Goal: Communication & Community: Answer question/provide support

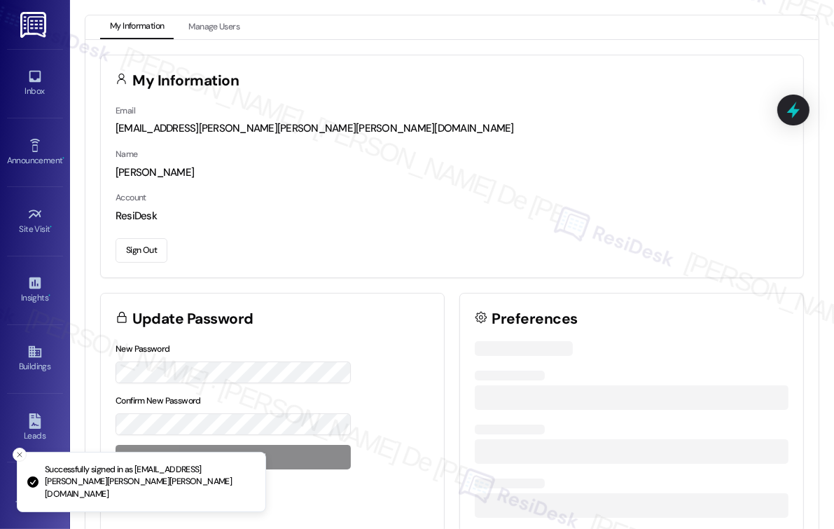
scroll to position [5020, 0]
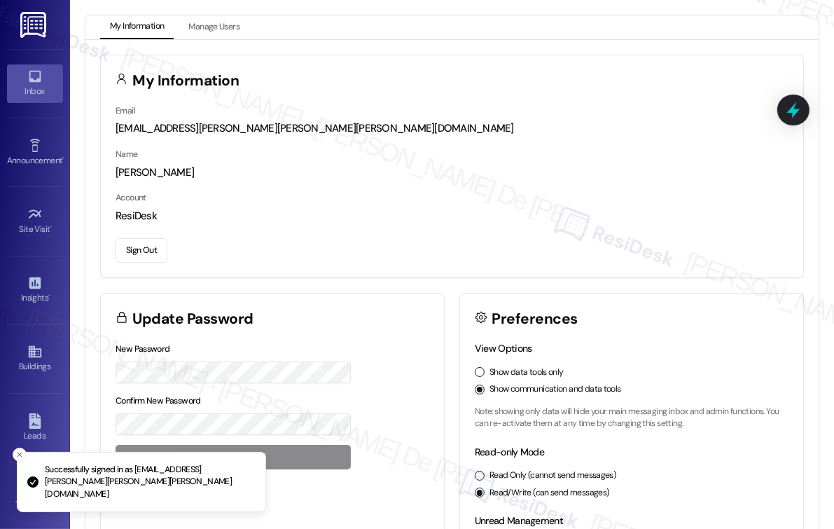
click at [34, 88] on div "Inbox" at bounding box center [35, 91] width 70 height 14
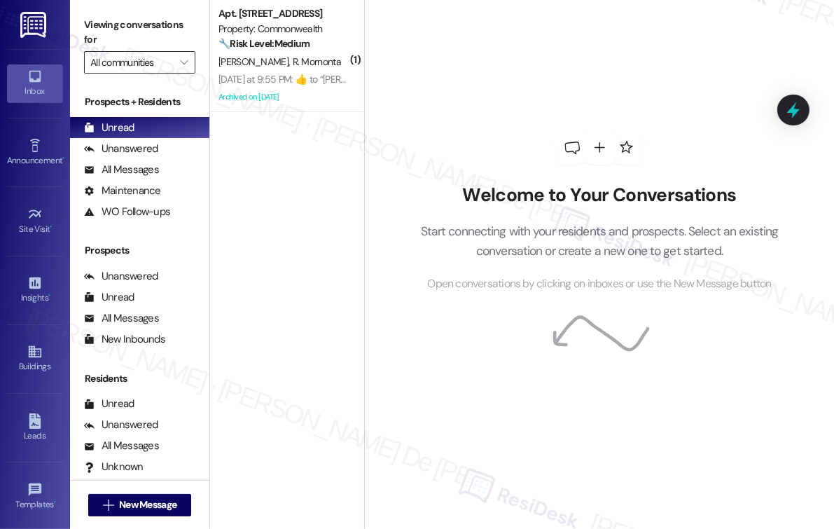
click at [148, 72] on input "All communities" at bounding box center [131, 62] width 83 height 22
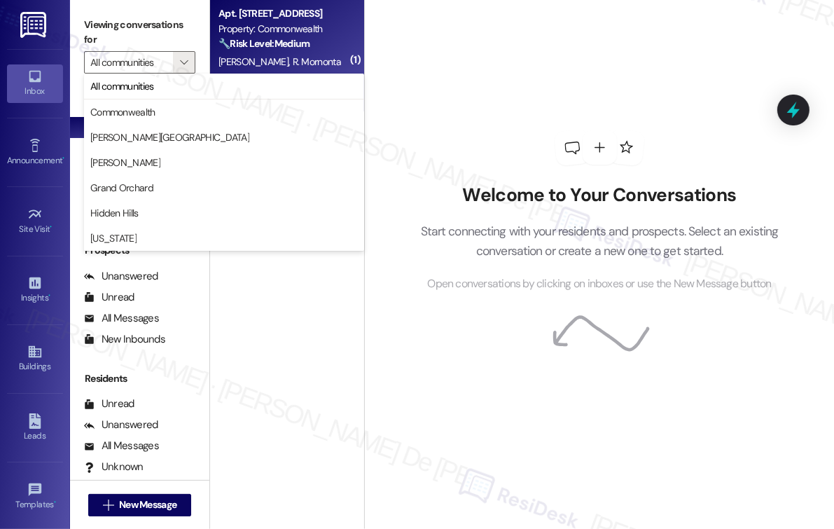
click at [308, 71] on div "[DATE] at 9:55 PM:  ​👍​ to “ [PERSON_NAME] (Commonwealth): Hi [PERSON_NAME] and…" at bounding box center [283, 80] width 132 height 18
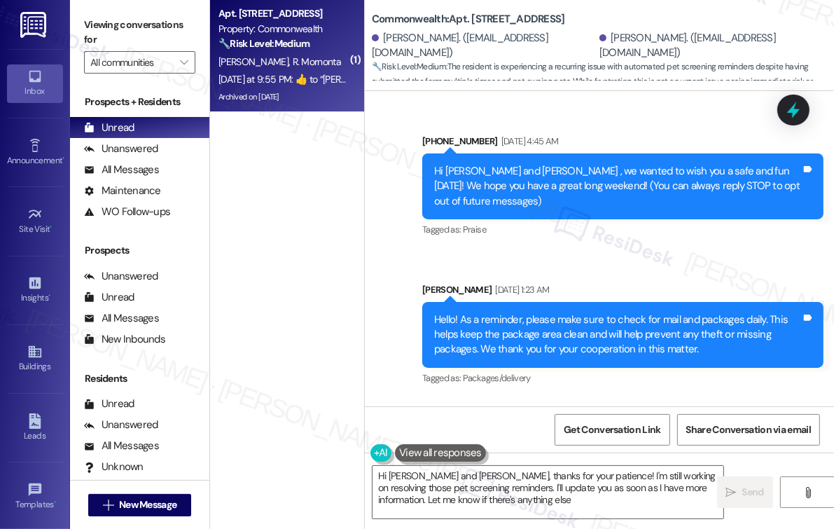
type textarea "Hi [PERSON_NAME] and [PERSON_NAME], thanks for your patience! I'm still working…"
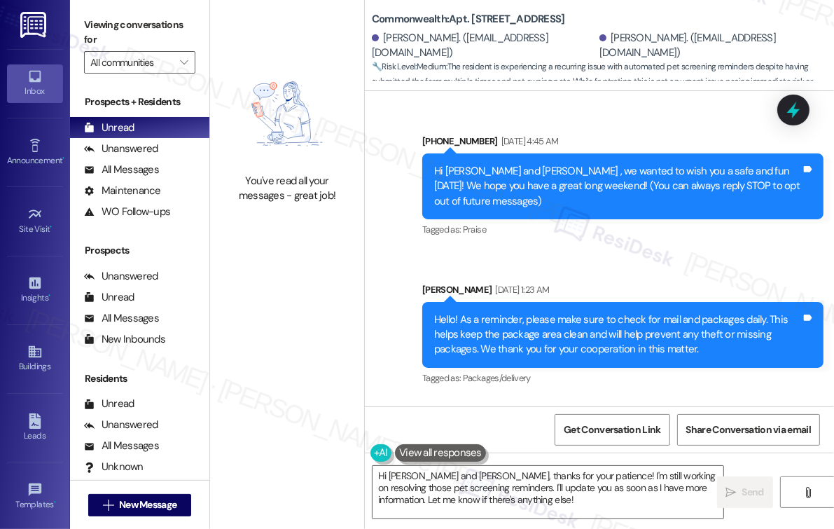
scroll to position [33414, 0]
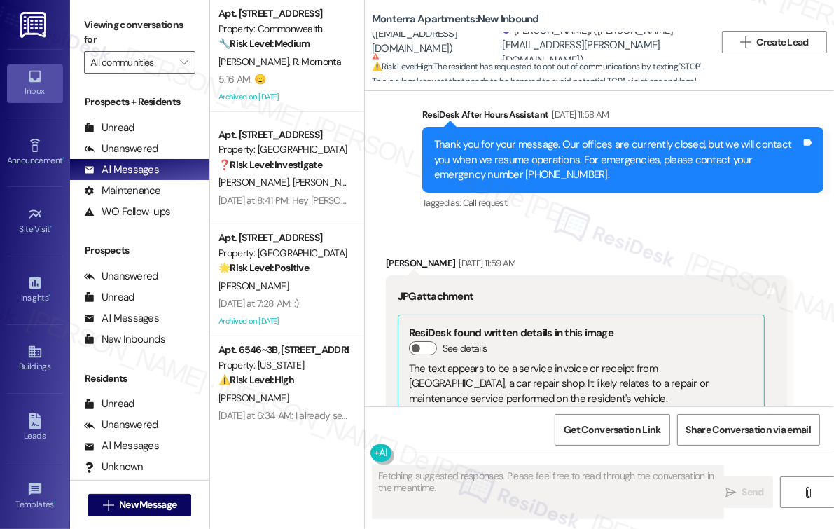
scroll to position [6554, 0]
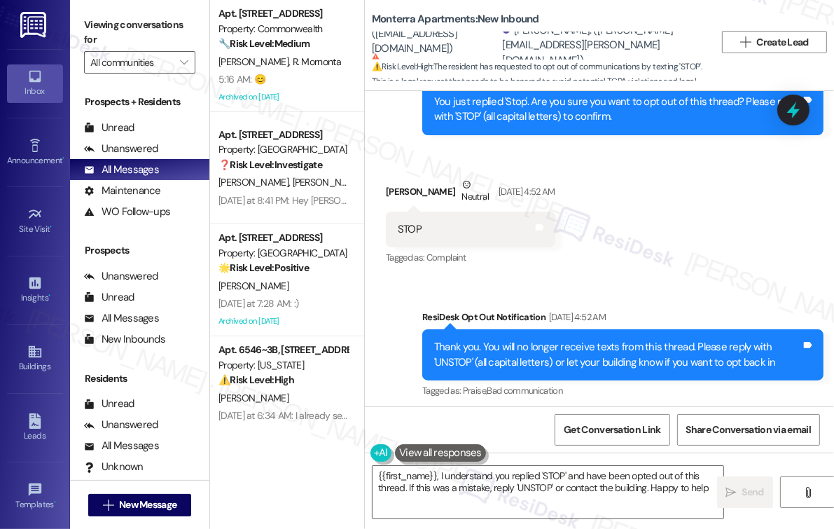
type textarea "{{first_name}}, I understand you replied 'STOP' and have been opted out of this…"
click at [134, 155] on div "Unanswered" at bounding box center [121, 148] width 74 height 15
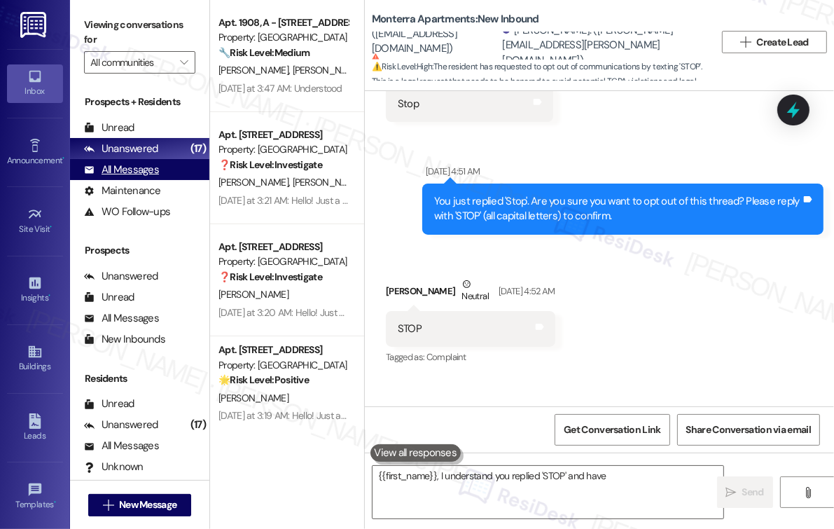
scroll to position [6420, 0]
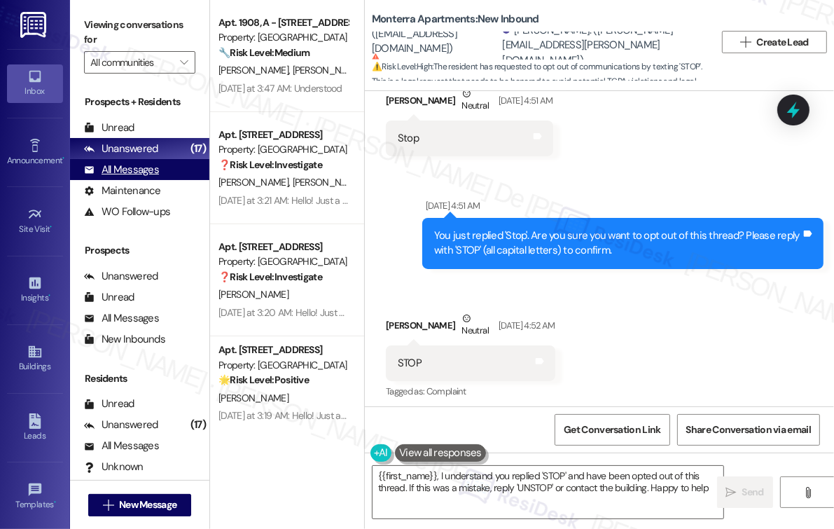
type textarea "{{first_name}}, I understand you replied 'STOP' and have been opted out of this…"
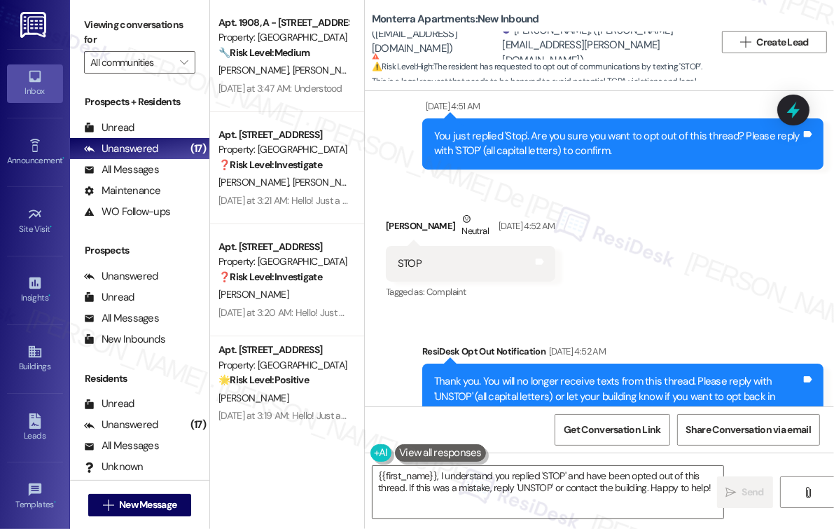
scroll to position [6554, 0]
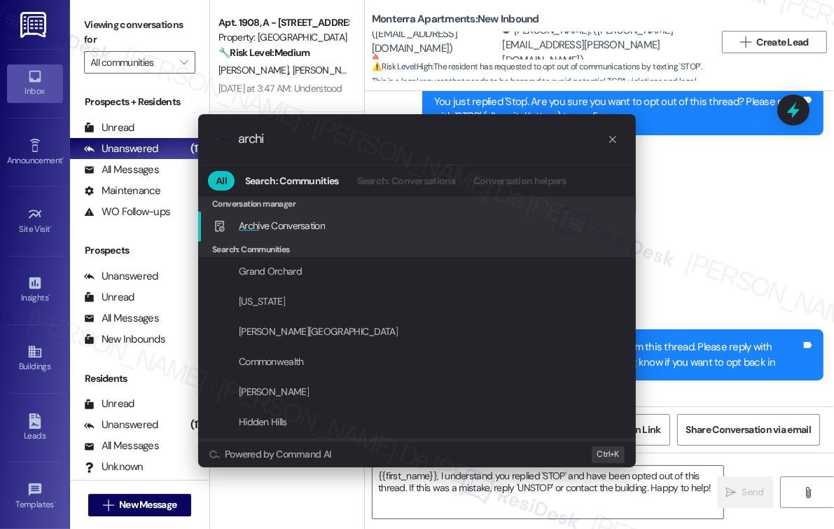
type input "archi"
click at [396, 224] on div "Archi ve Conversation Add shortcut" at bounding box center [419, 225] width 410 height 15
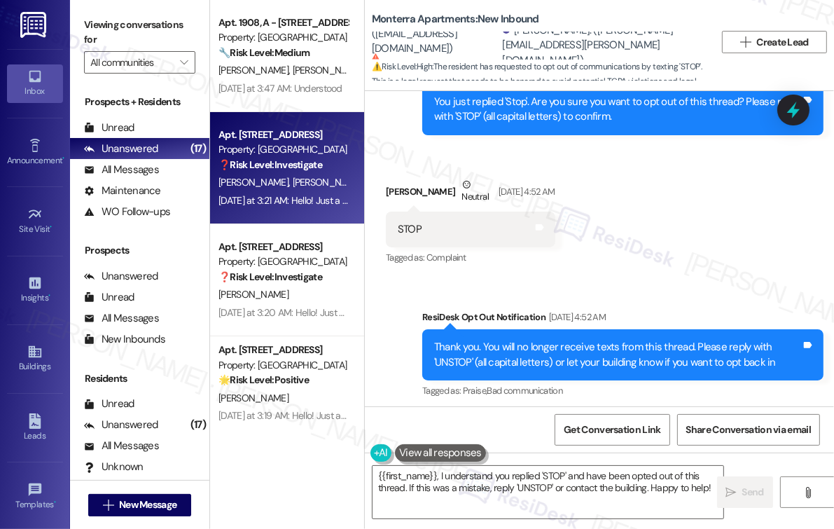
click at [313, 183] on div "P. Galm C. Thompson" at bounding box center [283, 183] width 132 height 18
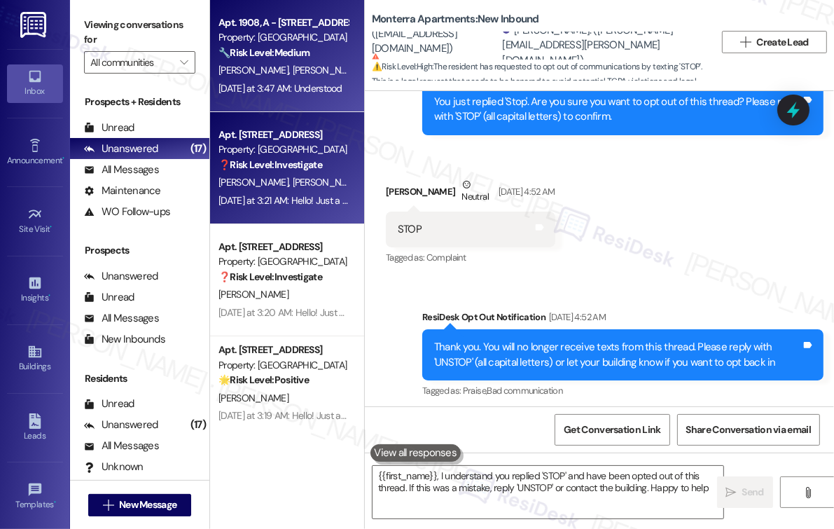
type textarea "{{first_name}}, I understand you replied 'STOP' and have been opted out of this…"
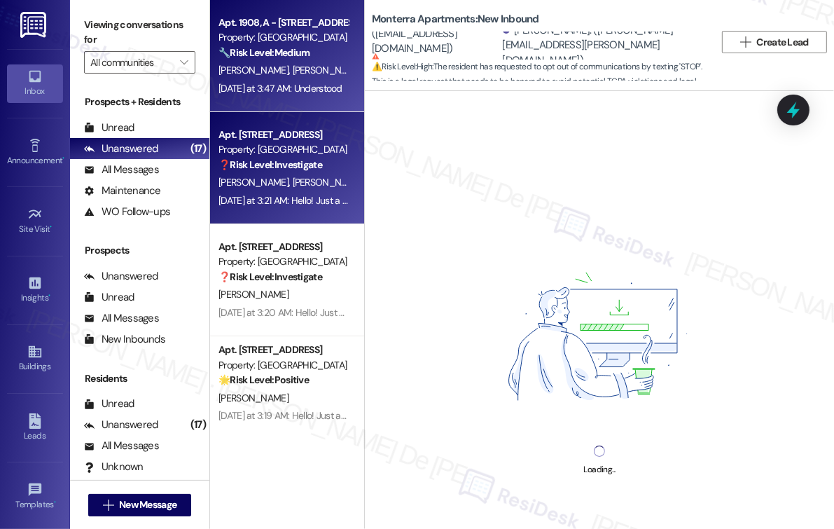
click at [303, 72] on div "B. Goddard C. Hays" at bounding box center [283, 71] width 132 height 18
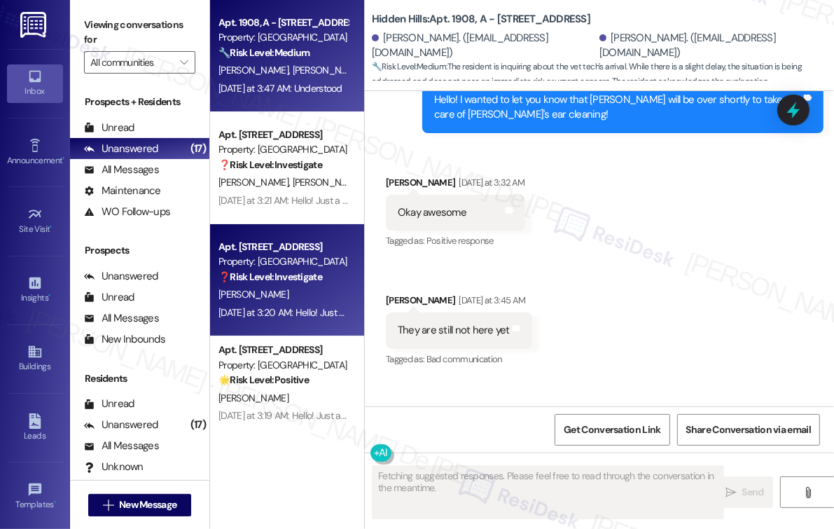
scroll to position [9468, 0]
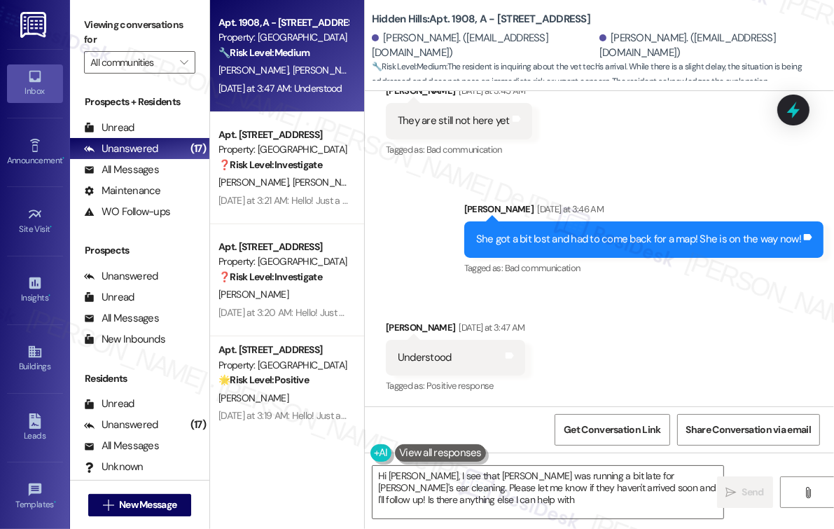
type textarea "Hi Caleb, I see that Sarai was running a bit late for Elminster's ear cleaning.…"
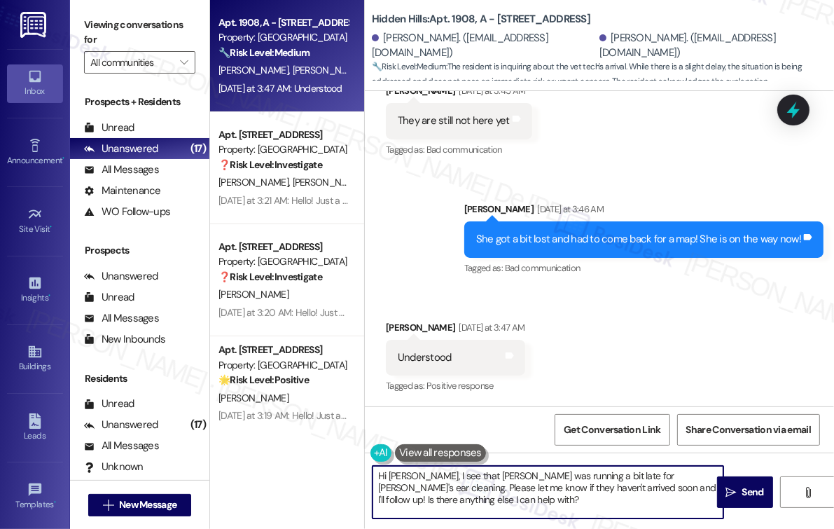
type textarea "help with?"
drag, startPoint x: 517, startPoint y: 504, endPoint x: 340, endPoint y: 449, distance: 185.6
click at [340, 449] on div "Apt. 1908, A - 2201 S Oakdale Dr Property: Hidden Hills 🔧 Risk Level: Medium Th…" at bounding box center [522, 264] width 624 height 529
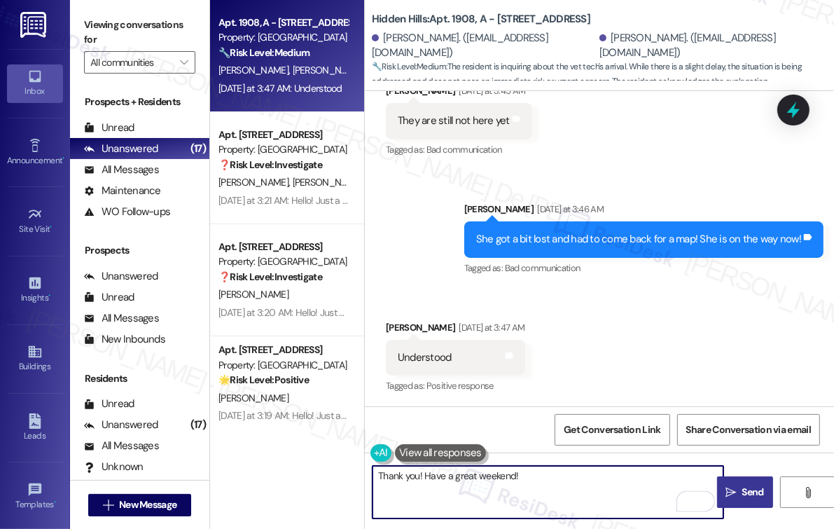
type textarea "Thank you! Have a great weekend!"
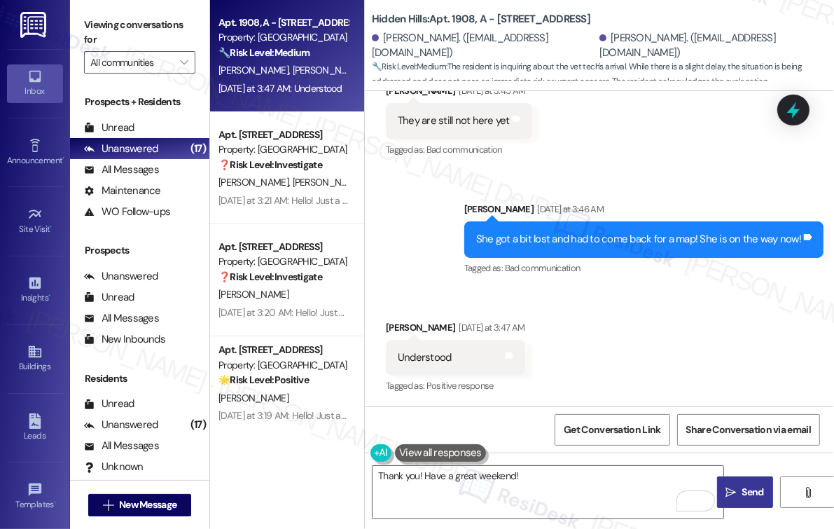
click at [737, 494] on span " Send" at bounding box center [745, 492] width 44 height 15
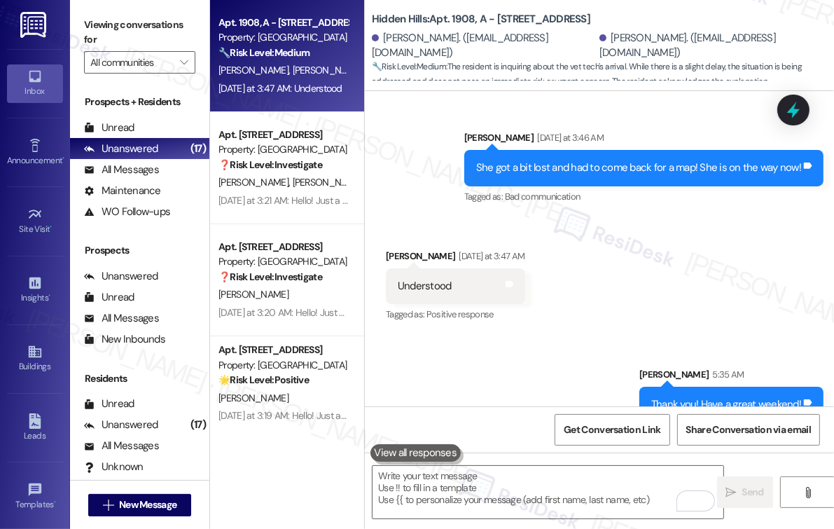
scroll to position [9566, 0]
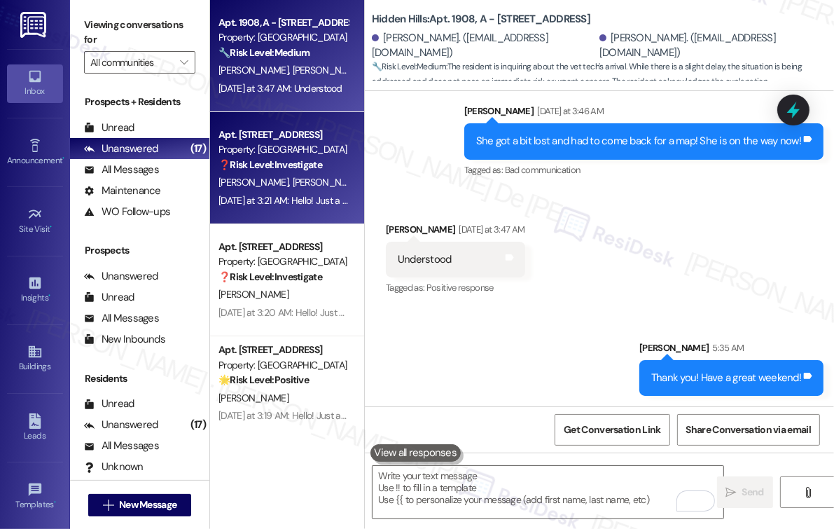
click at [293, 185] on span "C. Thompson" at bounding box center [328, 182] width 70 height 13
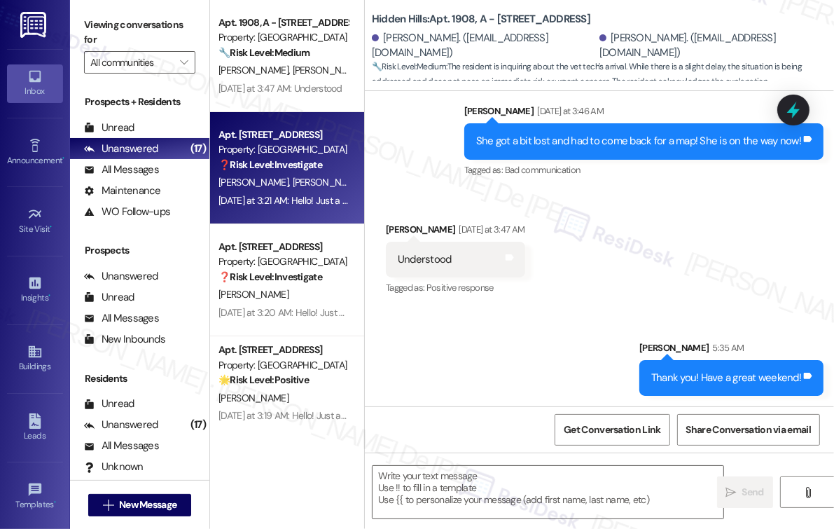
type textarea "Fetching suggested responses. Please feel free to read through the conversation…"
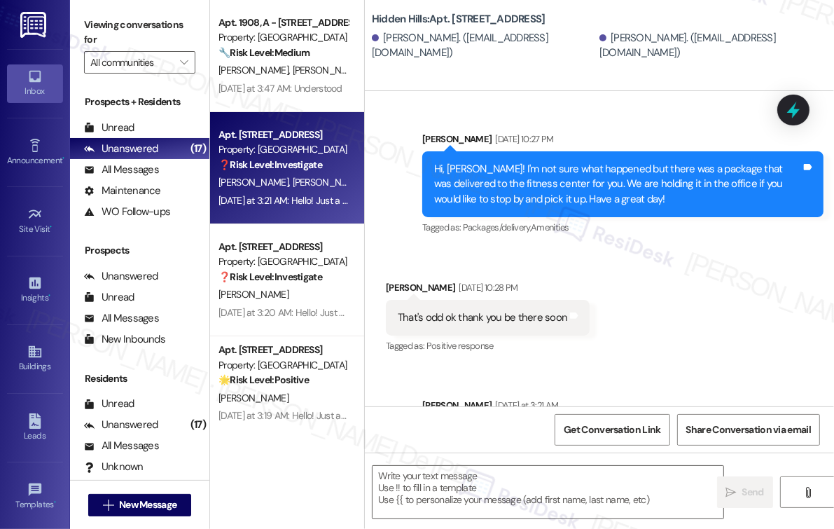
scroll to position [9080, 0]
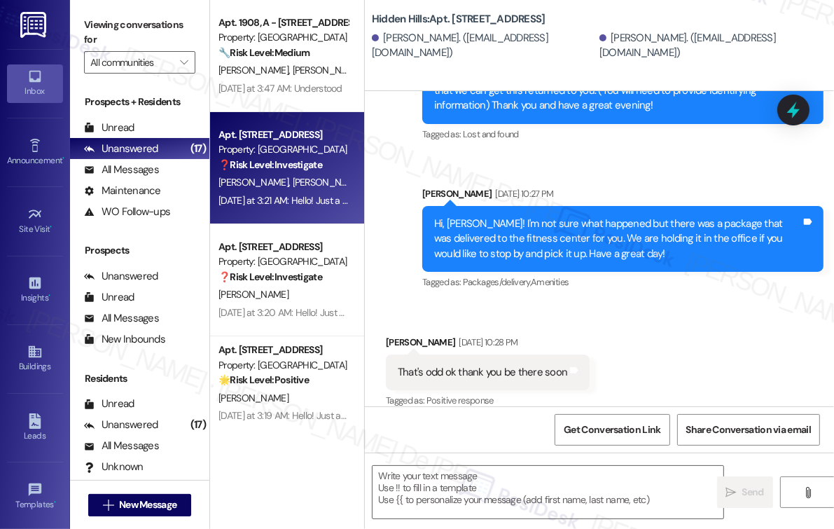
type textarea "Fetching suggested responses. Please feel free to read through the conversation…"
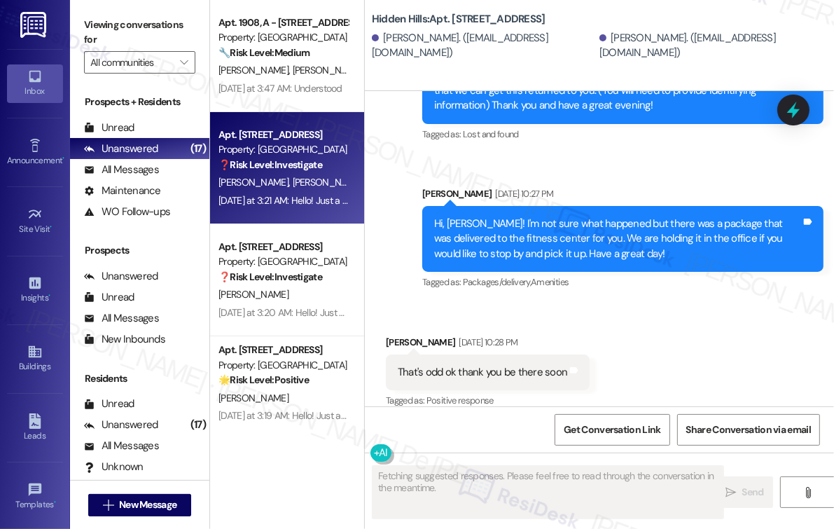
scroll to position [9258, 0]
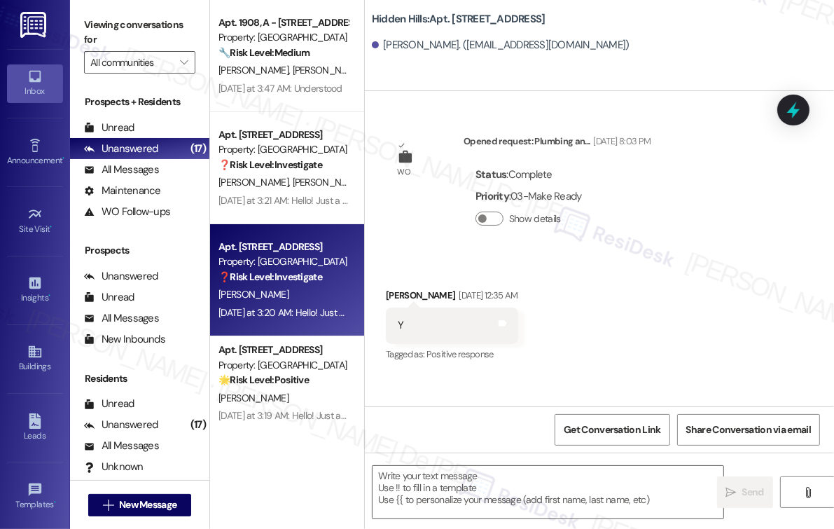
type textarea "Fetching suggested responses. Please feel free to read through the conversation…"
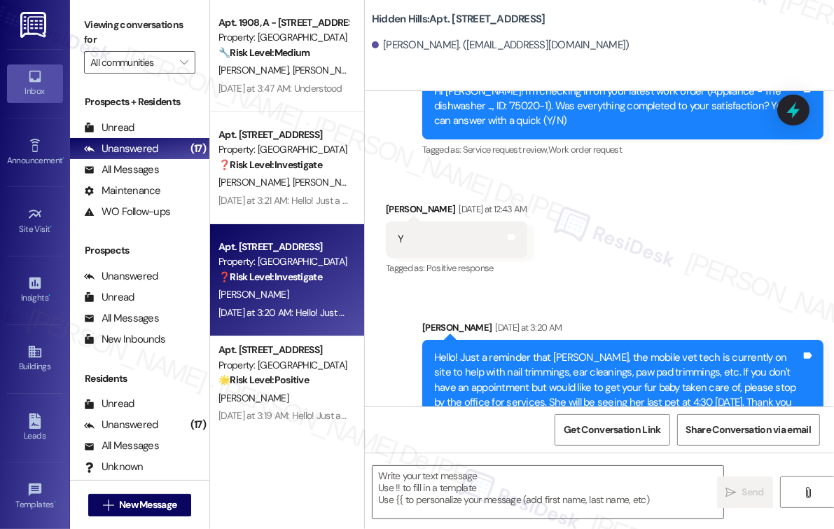
scroll to position [4804, 0]
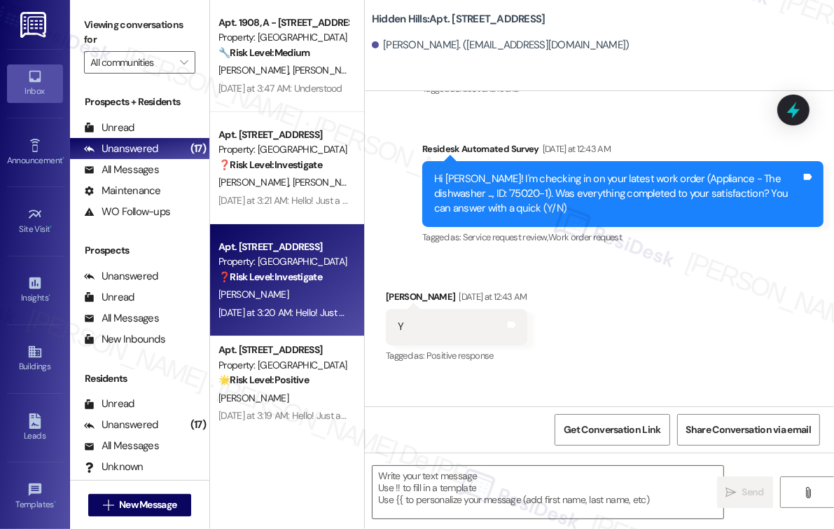
click at [619, 350] on div "Received via SMS Amy Carroll Yesterday at 12:43 AM Y Tags and notes Tagged as: …" at bounding box center [599, 317] width 469 height 118
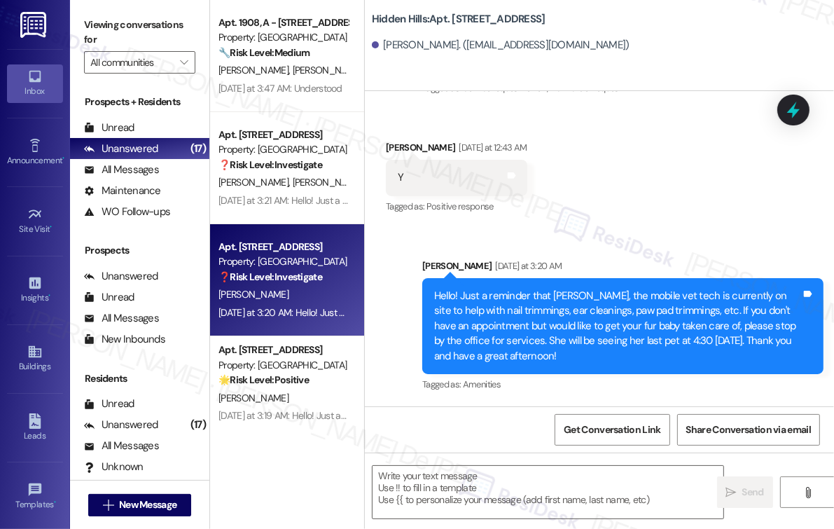
scroll to position [4982, 0]
click at [454, 487] on textarea at bounding box center [548, 492] width 351 height 53
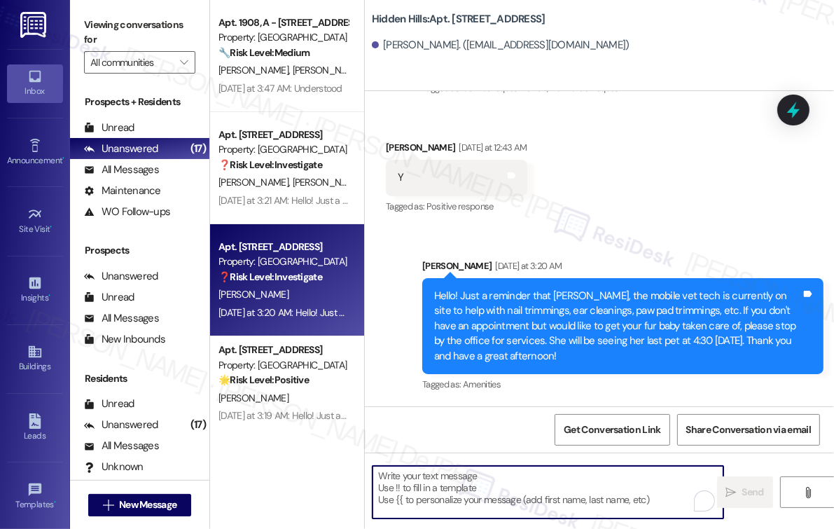
paste textarea "I'm happy the work order was completed to your satisfaction! We'd also love to …"
type textarea "I'm happy the work order was completed to your satisfaction! We'd also love to …"
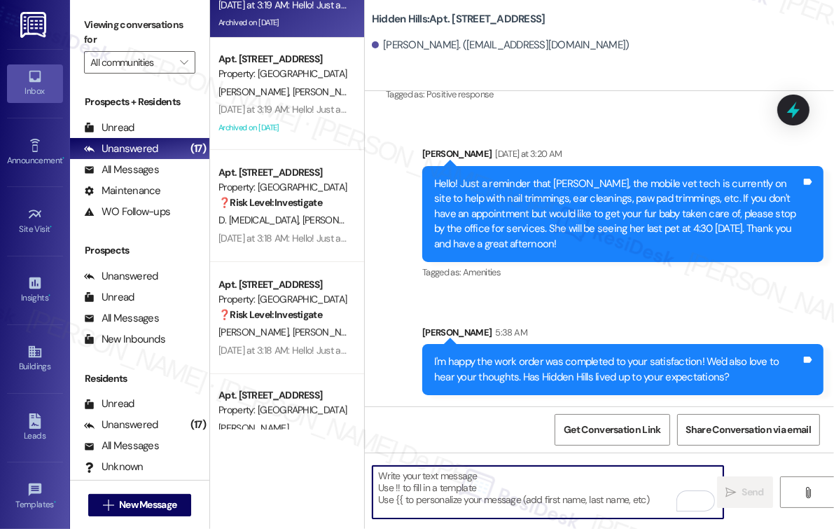
scroll to position [560, 0]
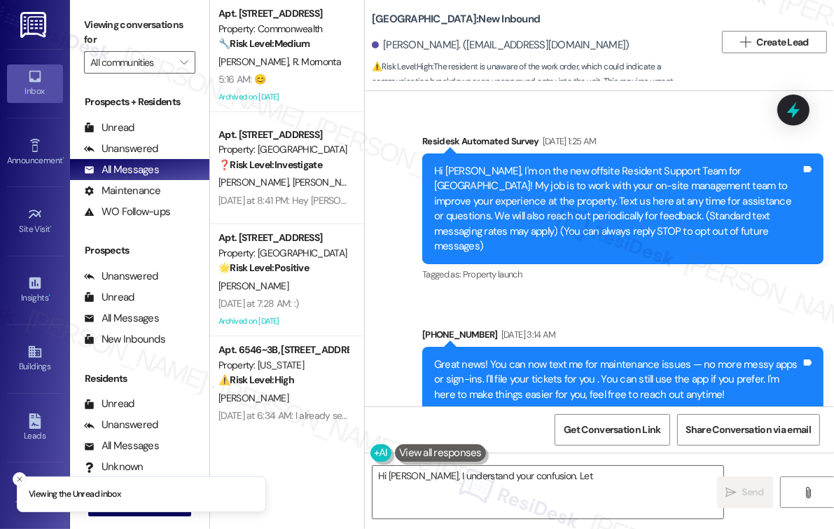
scroll to position [1648, 0]
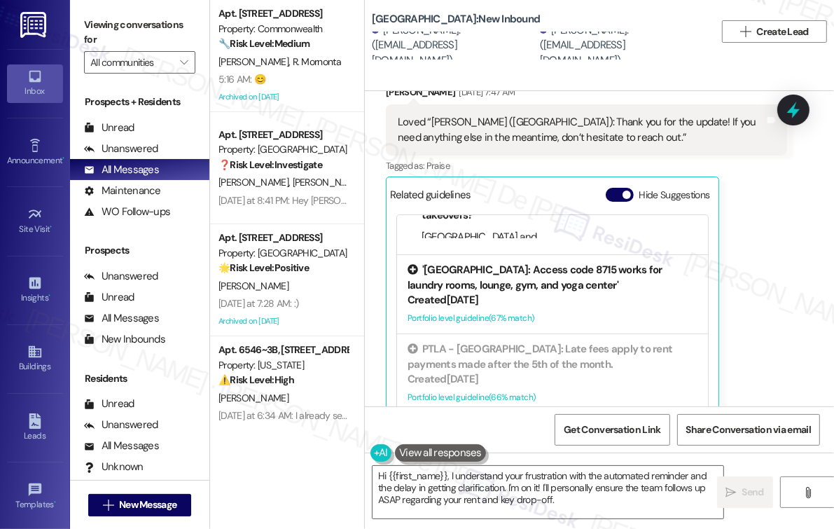
scroll to position [6996, 0]
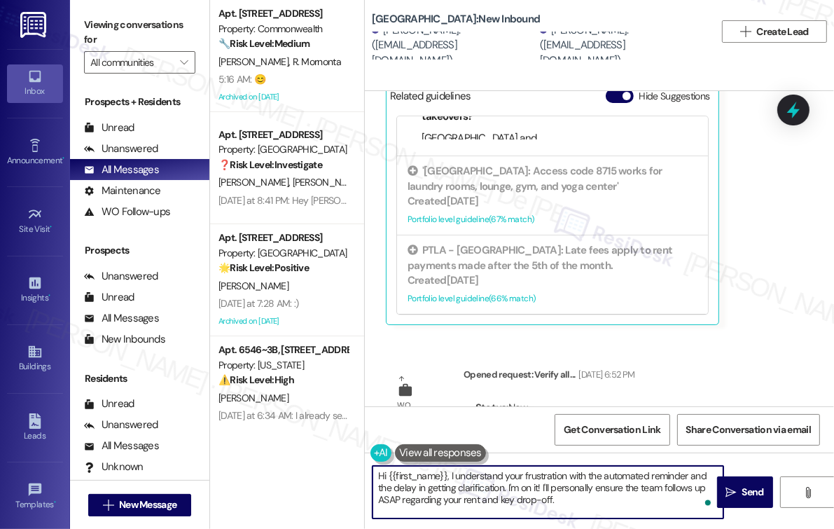
click at [681, 501] on textarea "Hi {{first_name}}, I understand your frustration with the automated reminder an…" at bounding box center [548, 492] width 351 height 53
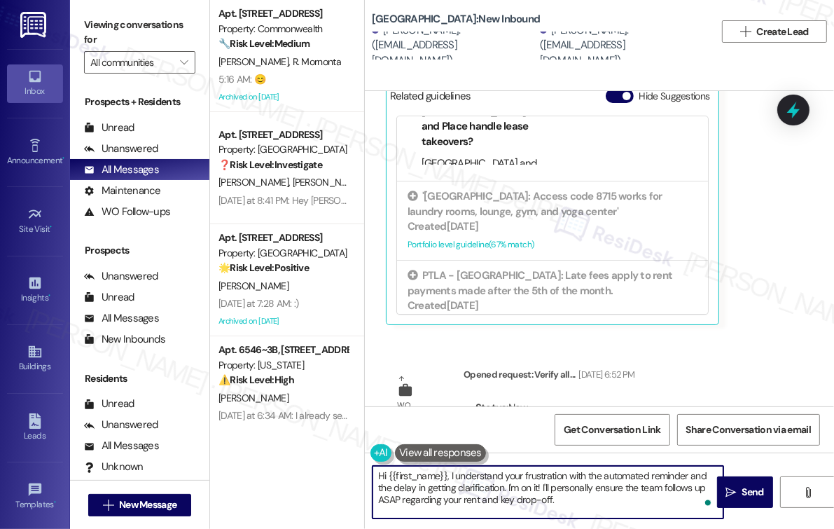
scroll to position [196, 0]
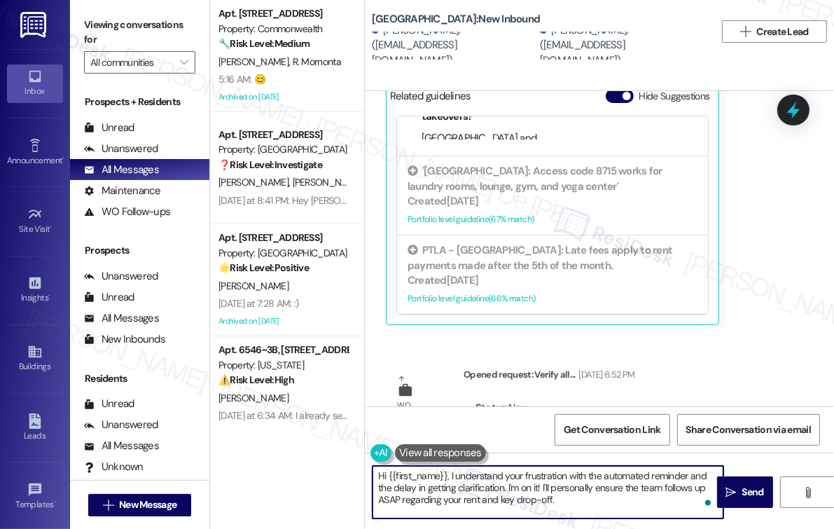
click at [480, 425] on span "button" at bounding box center [482, 429] width 8 height 8
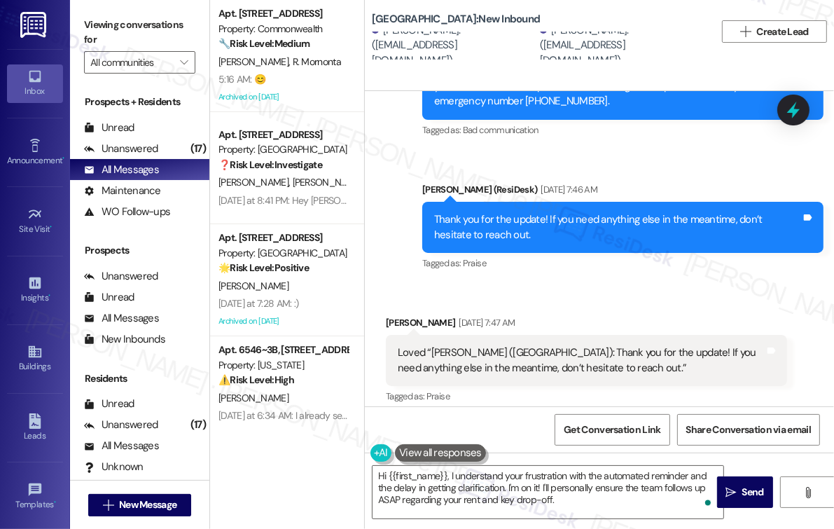
scroll to position [7041, 0]
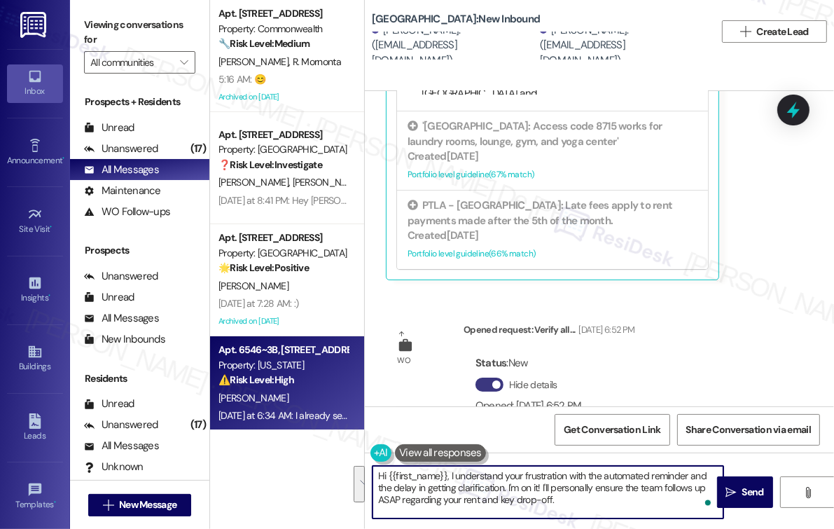
drag, startPoint x: 660, startPoint y: 501, endPoint x: 326, endPoint y: 417, distance: 344.6
click at [302, 429] on div "Apt. 308, 2322 North Commonwealth Property: Commonwealth 🔧 Risk Level: Medium T…" at bounding box center [522, 264] width 624 height 529
type textarea "Hi {{first_name}}, I understand your frustration with the automated reminder an…"
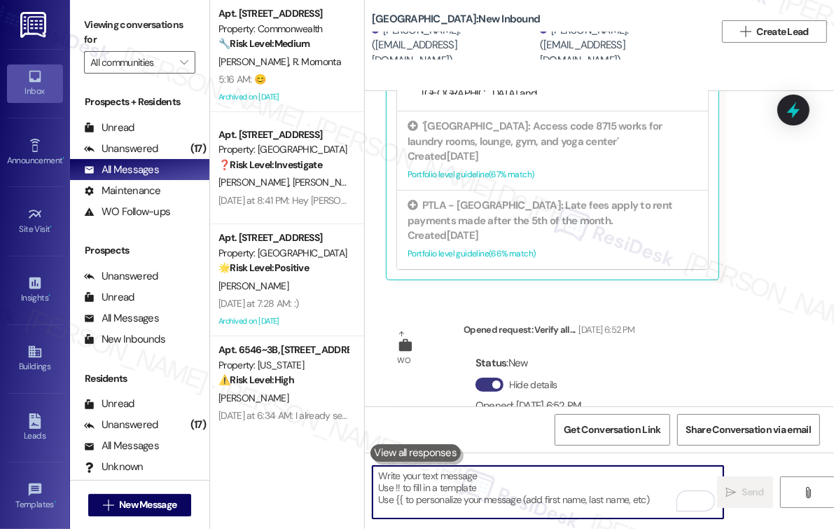
click at [515, 491] on textarea "To enrich screen reader interactions, please activate Accessibility in Grammarl…" at bounding box center [548, 492] width 351 height 53
paste textarea "Please reply STOP to stop receiving texts from this number."
type textarea "Please reply STOP to stop receiving texts from this number."
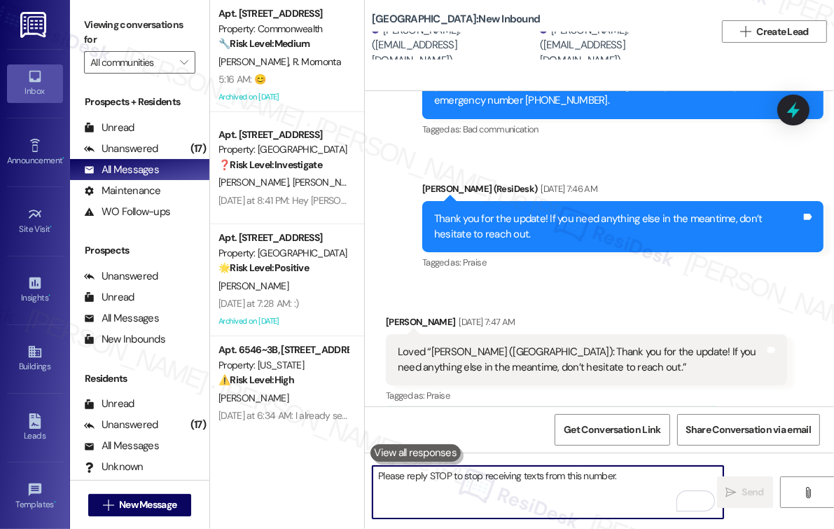
scroll to position [6667, 0]
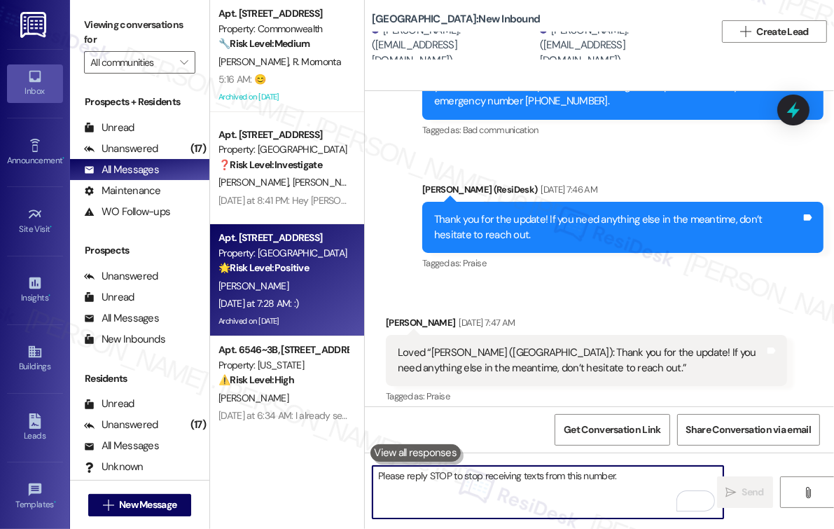
click at [333, 285] on div "G. Chasteen" at bounding box center [283, 286] width 132 height 18
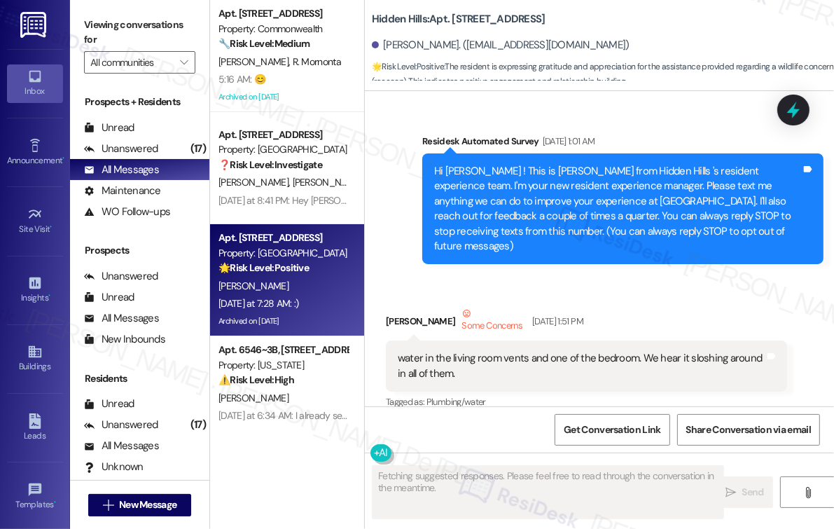
scroll to position [21645, 0]
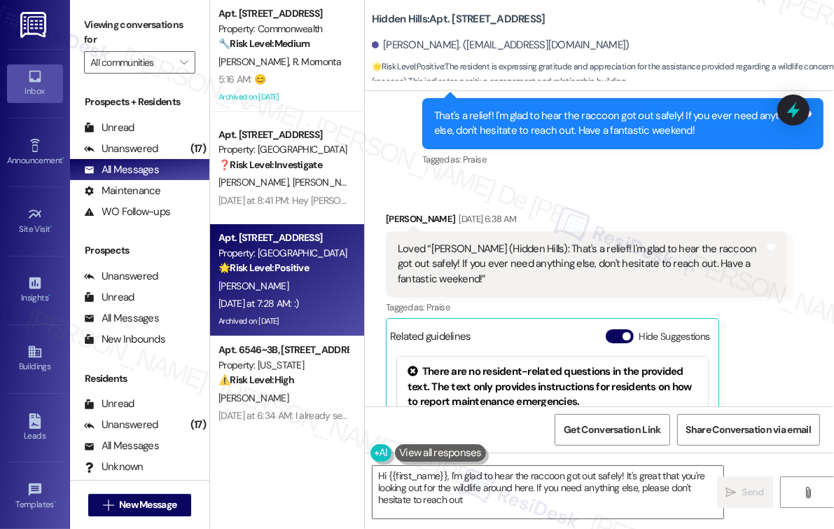
type textarea "Hi {{first_name}}, I'm glad to hear the raccoon got out safely! It's great that…"
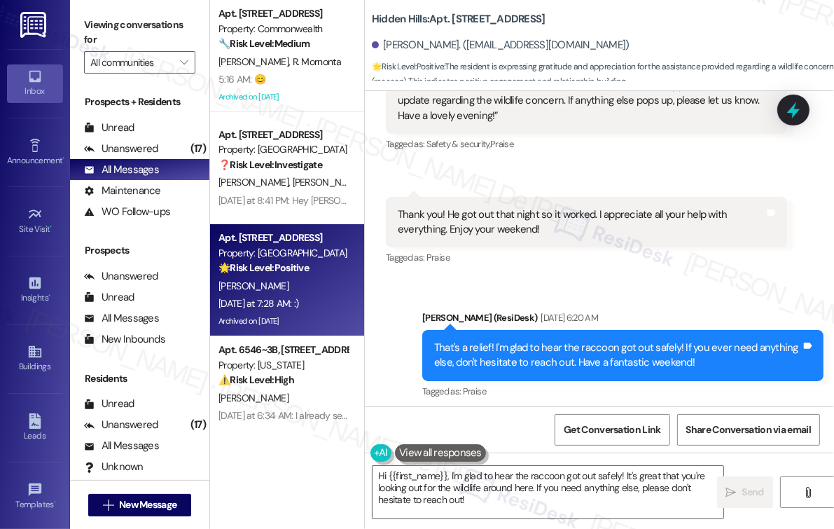
scroll to position [21458, 0]
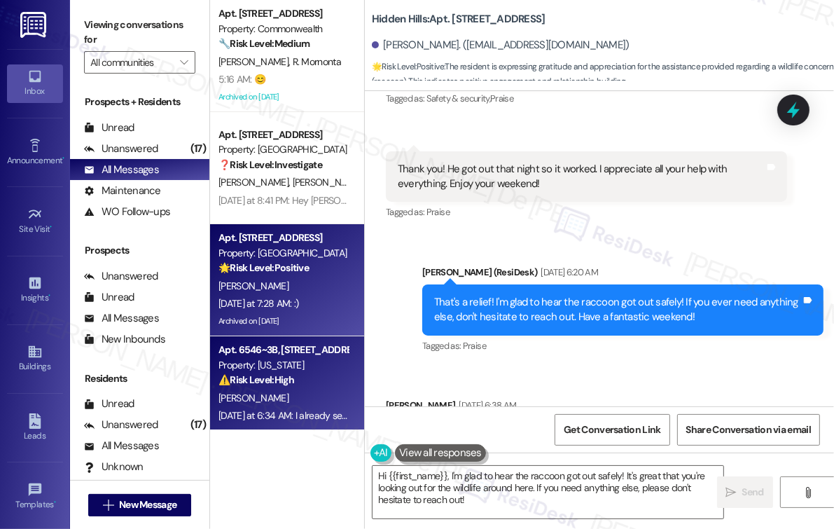
click at [331, 377] on div "⚠️ Risk Level: High The resident is expressing a desire to move out due to issu…" at bounding box center [283, 380] width 130 height 15
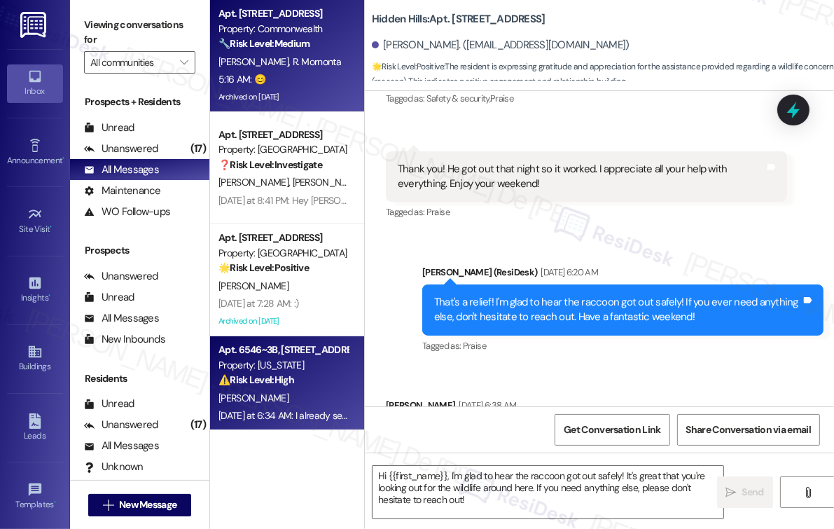
type textarea "Fetching suggested responses. Please feel free to read through the conversation…"
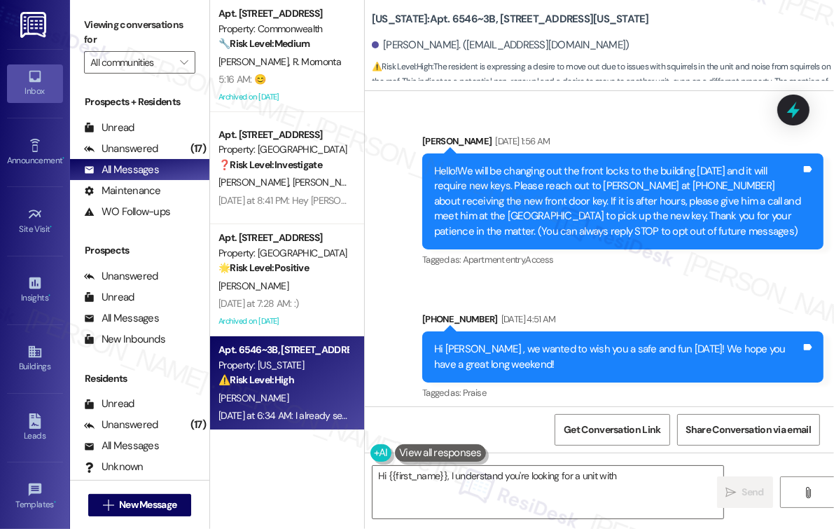
scroll to position [15428, 0]
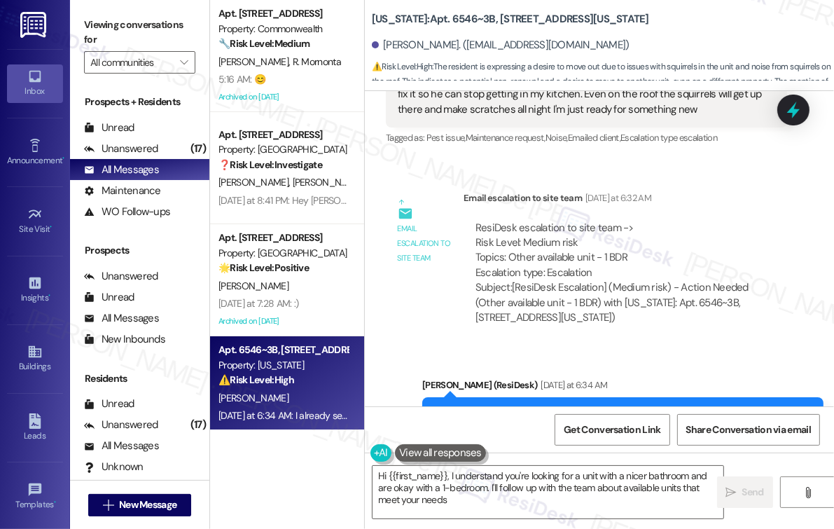
type textarea "Hi {{first_name}}, I understand you're looking for a unit with a nicer bathroom…"
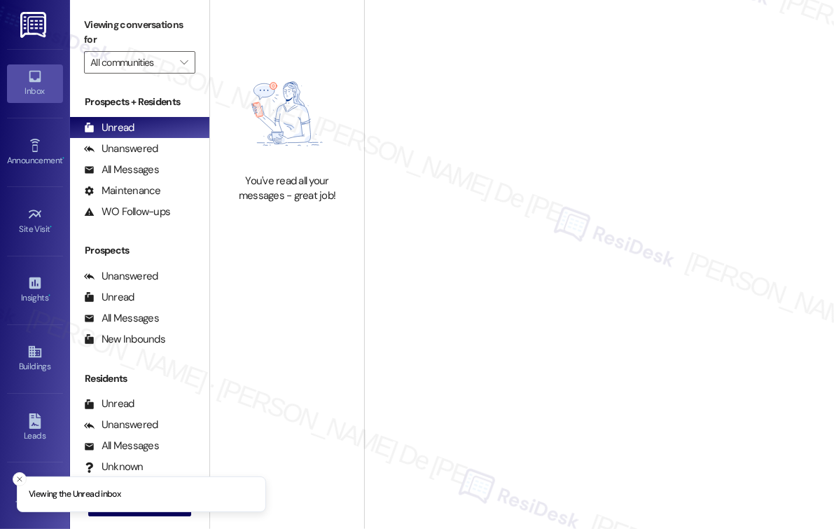
scroll to position [6378, 0]
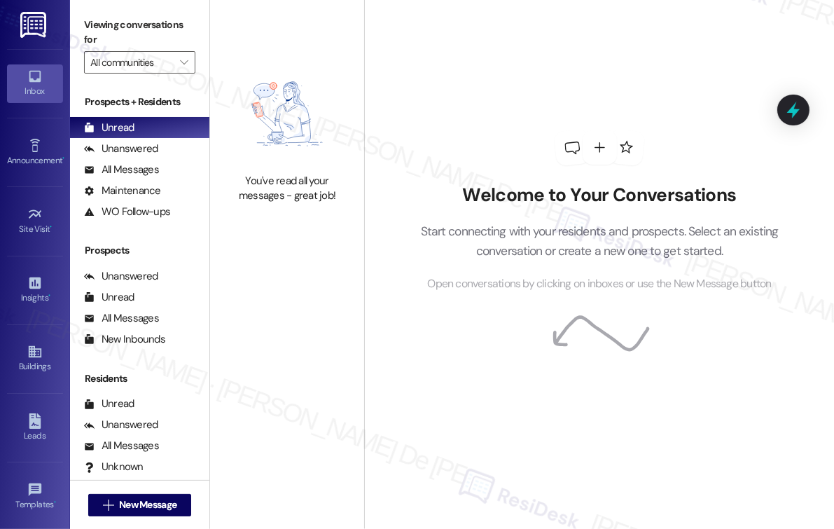
click at [158, 21] on label "Viewing conversations for" at bounding box center [139, 32] width 111 height 37
click at [260, 51] on div "You've read all your messages - great job!" at bounding box center [287, 132] width 154 height 265
